Goal: Task Accomplishment & Management: Manage account settings

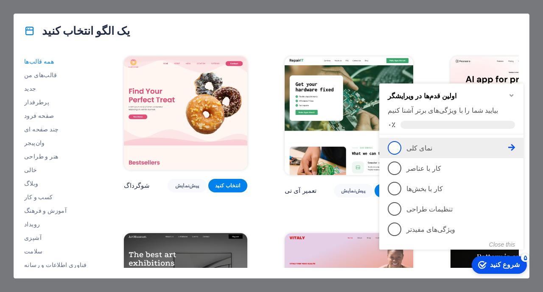
click at [394, 147] on span "۱" at bounding box center [394, 148] width 14 height 14
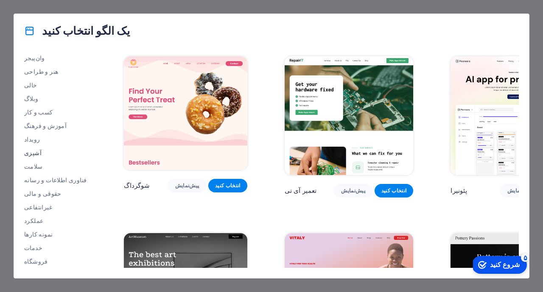
scroll to position [127, 0]
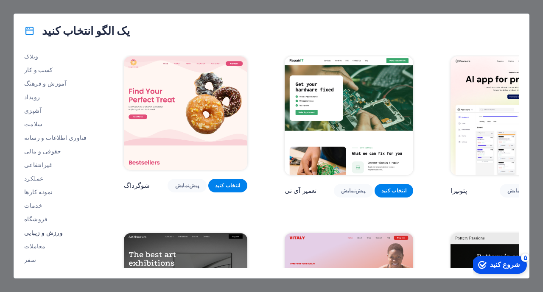
click at [34, 234] on font "ورزش و زیبایی" at bounding box center [43, 232] width 39 height 7
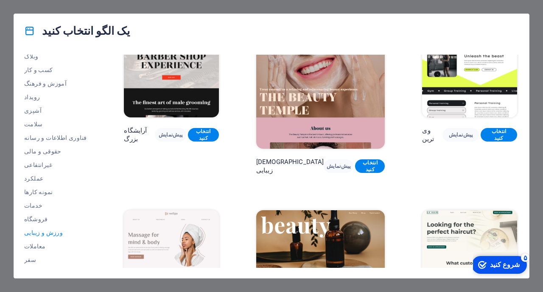
scroll to position [0, 0]
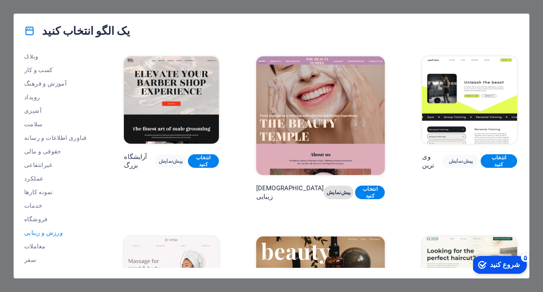
click at [326, 189] on font "پیش‌نمایش" at bounding box center [338, 192] width 24 height 6
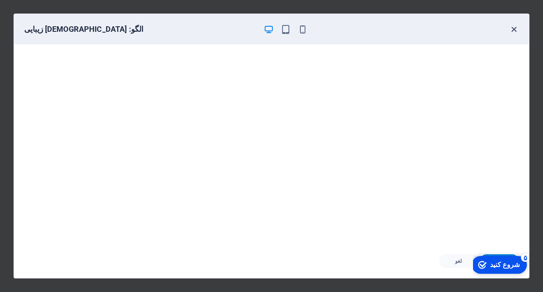
click at [513, 29] on icon "button" at bounding box center [514, 30] width 10 height 10
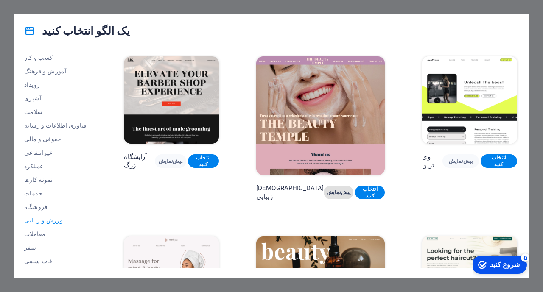
click at [326, 189] on font "پیش‌نمایش" at bounding box center [338, 192] width 24 height 6
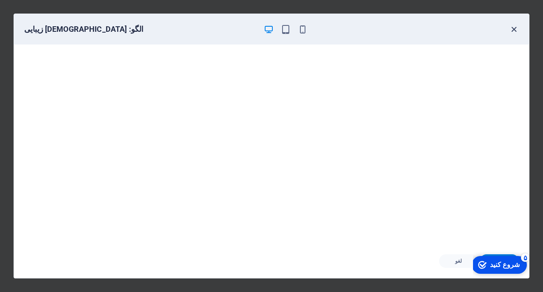
click at [515, 28] on icon "button" at bounding box center [514, 30] width 10 height 10
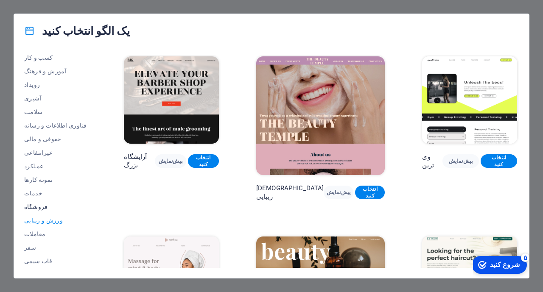
click at [36, 207] on font "فروشگاه" at bounding box center [36, 206] width 24 height 7
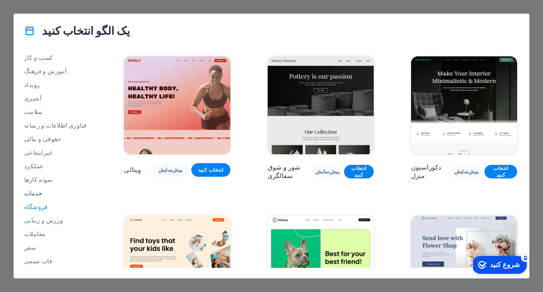
click at [30, 193] on font "خدمات" at bounding box center [33, 193] width 18 height 7
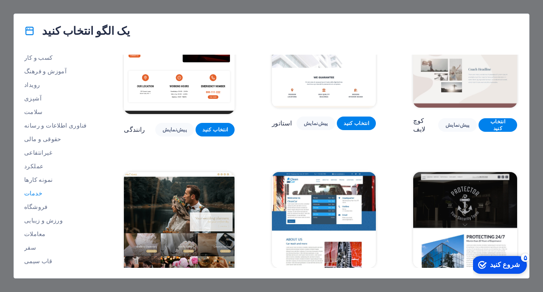
scroll to position [339, 0]
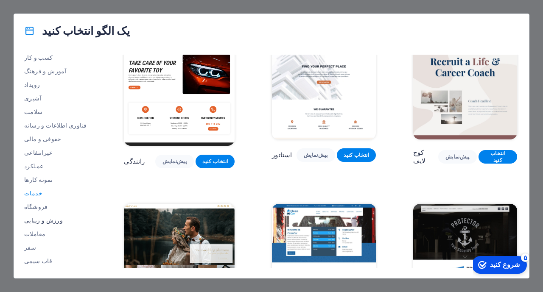
click at [33, 220] on font "ورزش و زیبایی" at bounding box center [43, 220] width 39 height 7
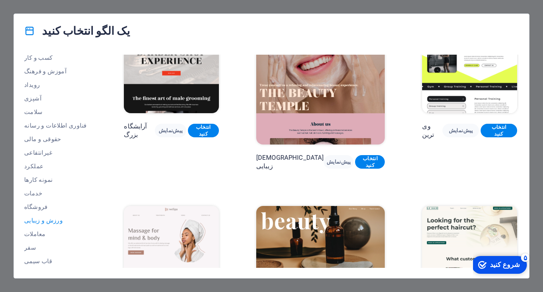
scroll to position [0, 0]
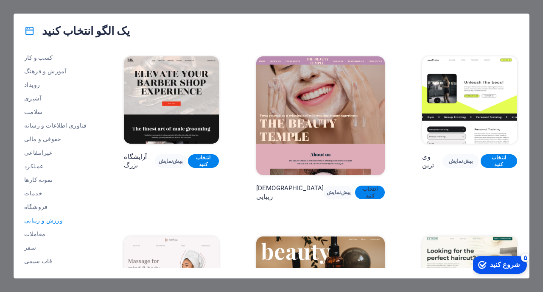
click at [362, 186] on font "انتخاب کنید" at bounding box center [369, 192] width 15 height 13
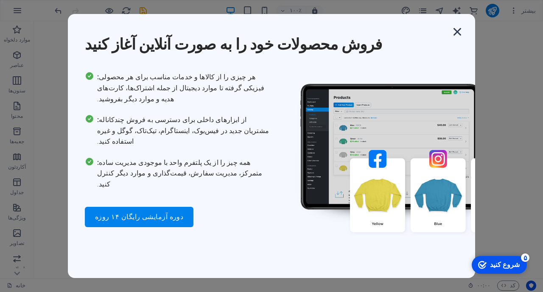
click at [456, 39] on icon "button" at bounding box center [456, 31] width 15 height 15
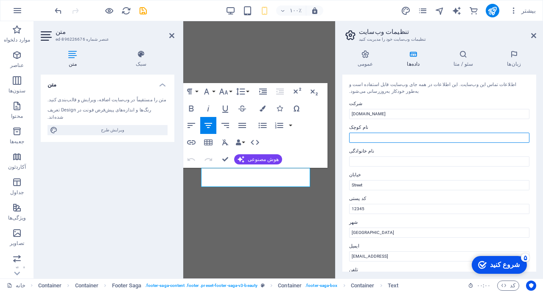
click at [362, 136] on input "نام کوچک" at bounding box center [439, 138] width 180 height 10
type input "mandana"
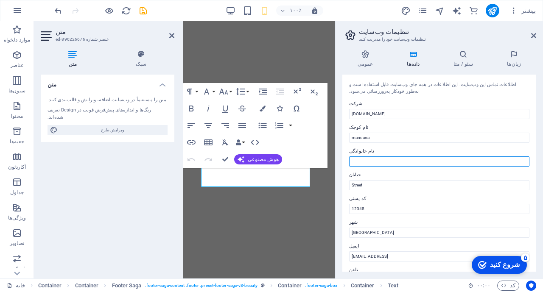
click at [354, 162] on input "نام خانوادگی" at bounding box center [439, 161] width 180 height 10
type input "[PERSON_NAME]"
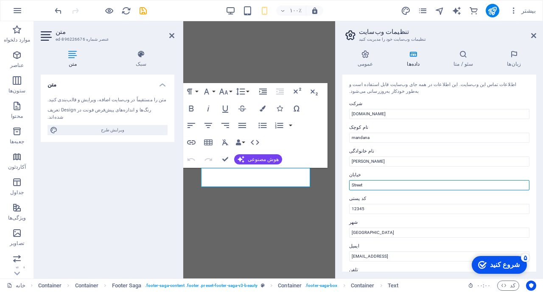
click at [370, 185] on input "Street" at bounding box center [439, 185] width 180 height 10
drag, startPoint x: 370, startPoint y: 185, endPoint x: 346, endPoint y: 187, distance: 23.8
click at [347, 186] on div "اطلاعات تماس این وب‌سایت. این اطلاعات در همه جای وب‌سایت قابل استفاده است و به‌…" at bounding box center [439, 173] width 194 height 197
type input "shahadat"
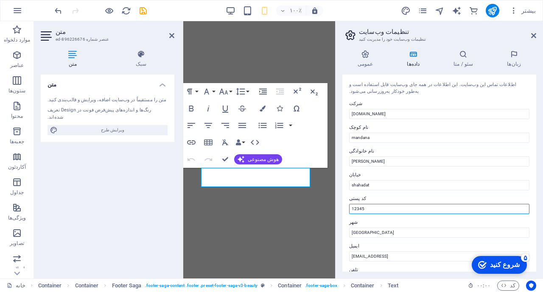
drag, startPoint x: 365, startPoint y: 208, endPoint x: 345, endPoint y: 213, distance: 20.2
click at [345, 213] on div "اطلاعات تماس این وب‌سایت. این اطلاعات در همه جای وب‌سایت قابل استفاده است و به‌…" at bounding box center [439, 173] width 194 height 197
type input "134999136222"
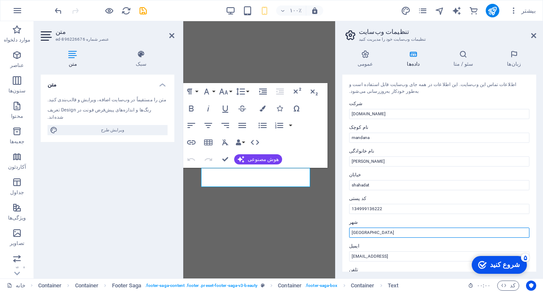
drag, startPoint x: 365, startPoint y: 231, endPoint x: 343, endPoint y: 235, distance: 22.3
click at [343, 235] on div "اطلاعات تماس این وب‌سایت. این اطلاعات در همه جای وب‌سایت قابل استفاده است و به‌…" at bounding box center [439, 173] width 194 height 197
type input "[GEOGRAPHIC_DATA]"
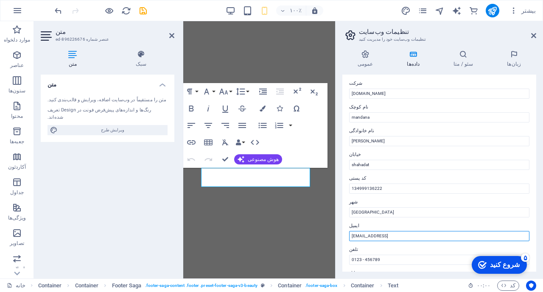
scroll to position [28, 0]
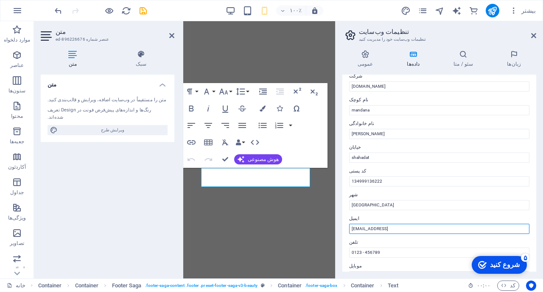
drag, startPoint x: 454, startPoint y: 256, endPoint x: 347, endPoint y: 240, distance: 108.1
click at [347, 240] on div "اطلاعات تماس این وب‌سایت. این اطلاعات در همه جای وب‌سایت قابل استفاده است و به‌…" at bounding box center [439, 173] width 194 height 197
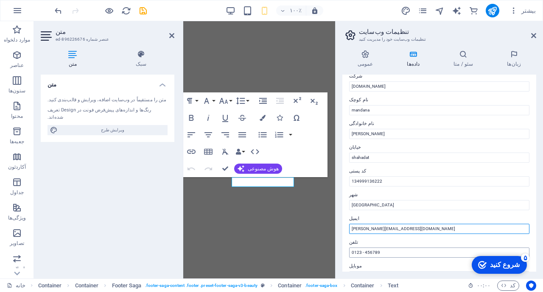
type input "[PERSON_NAME][EMAIL_ADDRESS][DOMAIN_NAME]"
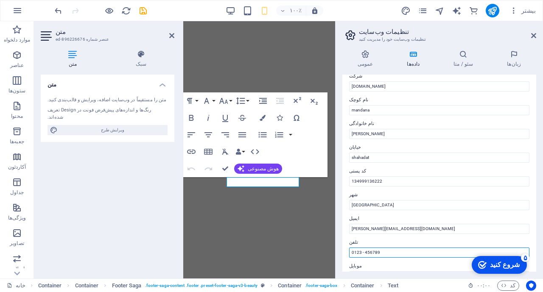
drag, startPoint x: 382, startPoint y: 251, endPoint x: 340, endPoint y: 257, distance: 42.4
click at [340, 257] on div "عمومی داده‌ها سئو / متا زبان‌ها نام وب‌سایت [DOMAIN_NAME] لوگو فایل‌ها را به ای…" at bounding box center [438, 160] width 207 height 235
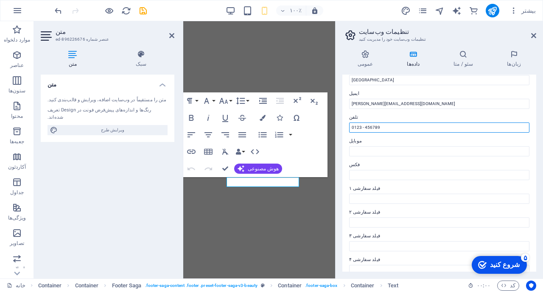
scroll to position [210, 0]
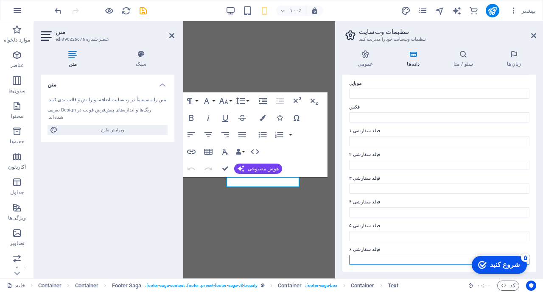
click at [374, 262] on input "فیلد سفارشی ۶" at bounding box center [439, 260] width 180 height 10
click at [532, 33] on icon at bounding box center [533, 35] width 5 height 7
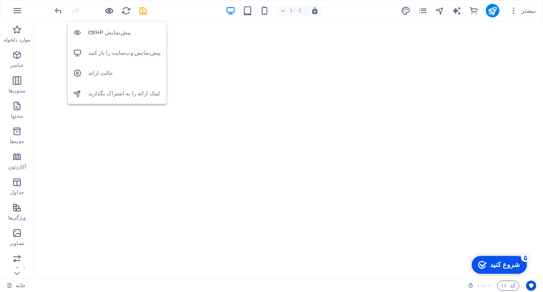
click at [109, 11] on icon "button" at bounding box center [109, 11] width 10 height 10
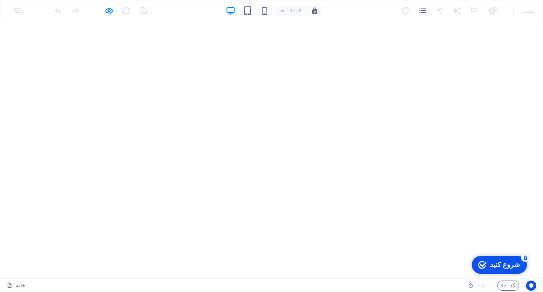
click at [493, 12] on div at bounding box center [492, 11] width 14 height 14
click at [109, 11] on icon "button" at bounding box center [109, 11] width 10 height 10
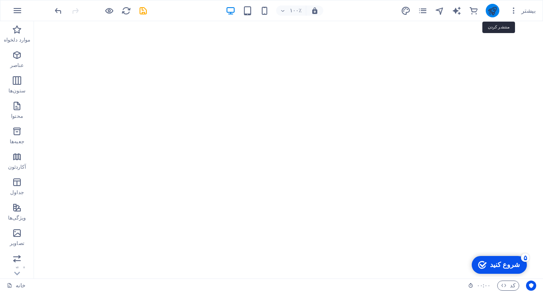
click at [494, 12] on icon "منتشر کردن" at bounding box center [492, 11] width 10 height 10
